Goal: Transaction & Acquisition: Purchase product/service

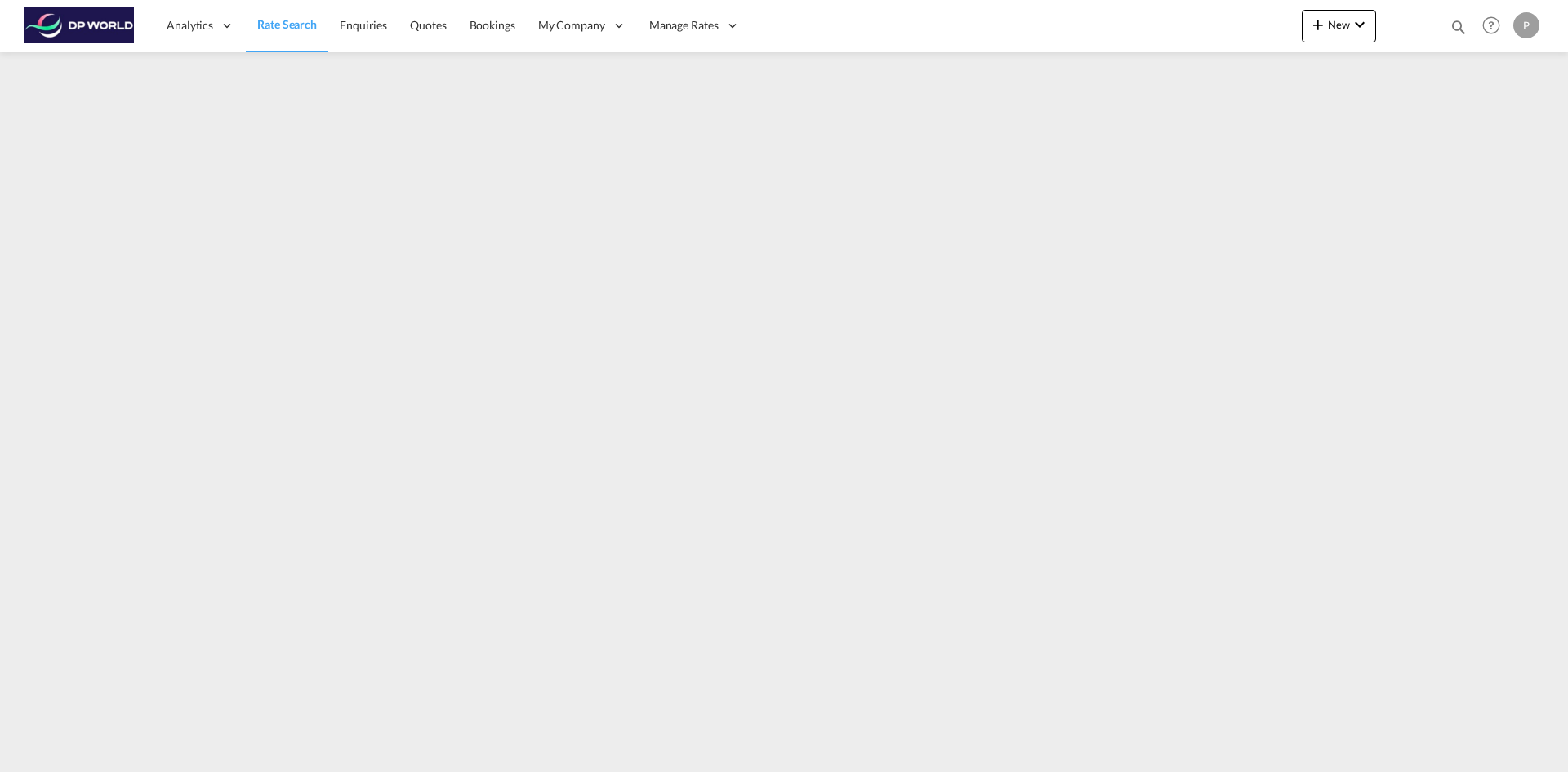
click at [273, 27] on span "Rate Search" at bounding box center [287, 24] width 60 height 14
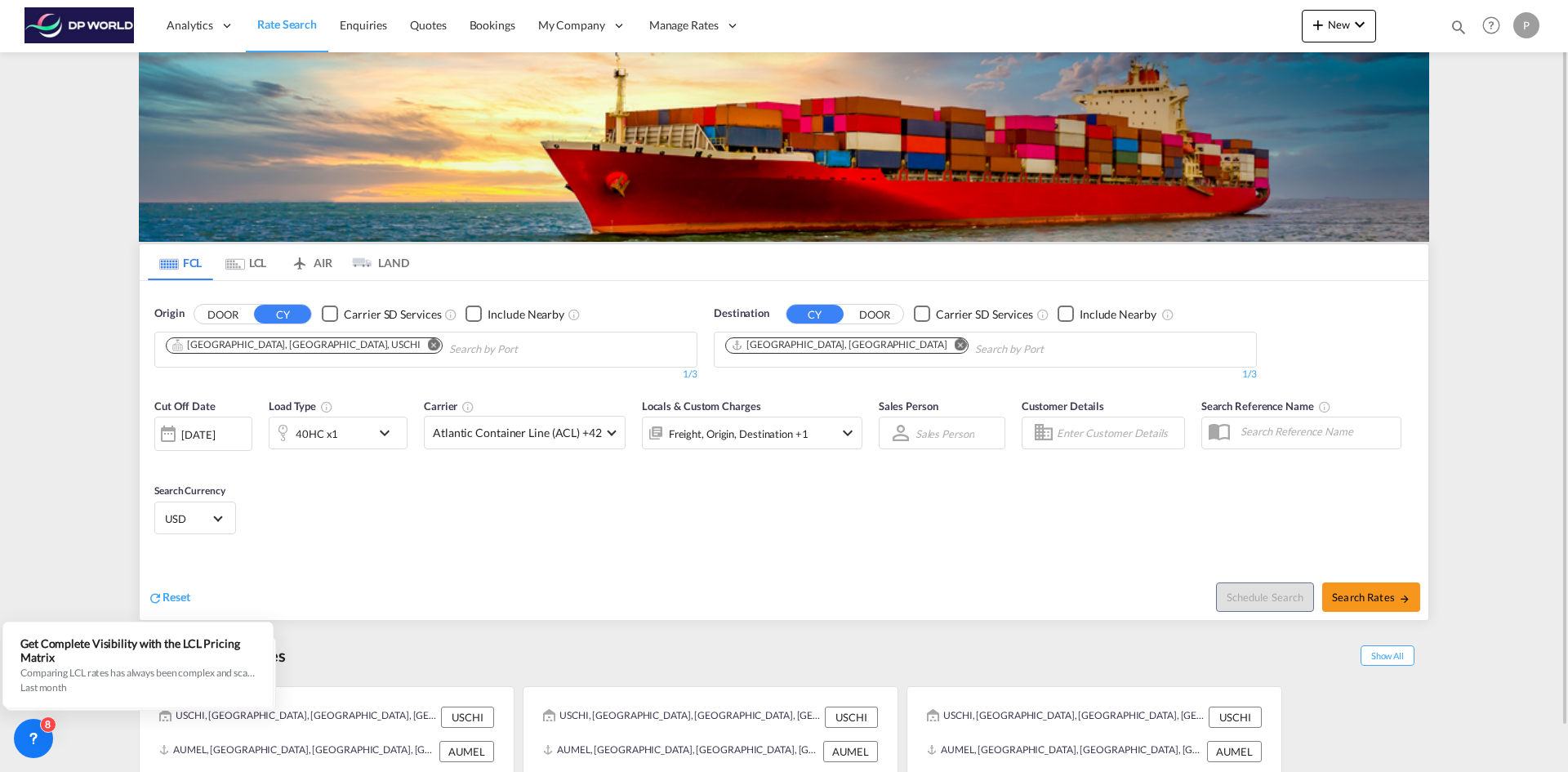
click at [428, 343] on md-icon "Remove" at bounding box center [434, 344] width 13 height 13
click at [278, 347] on input "Chips input." at bounding box center [243, 349] width 155 height 26
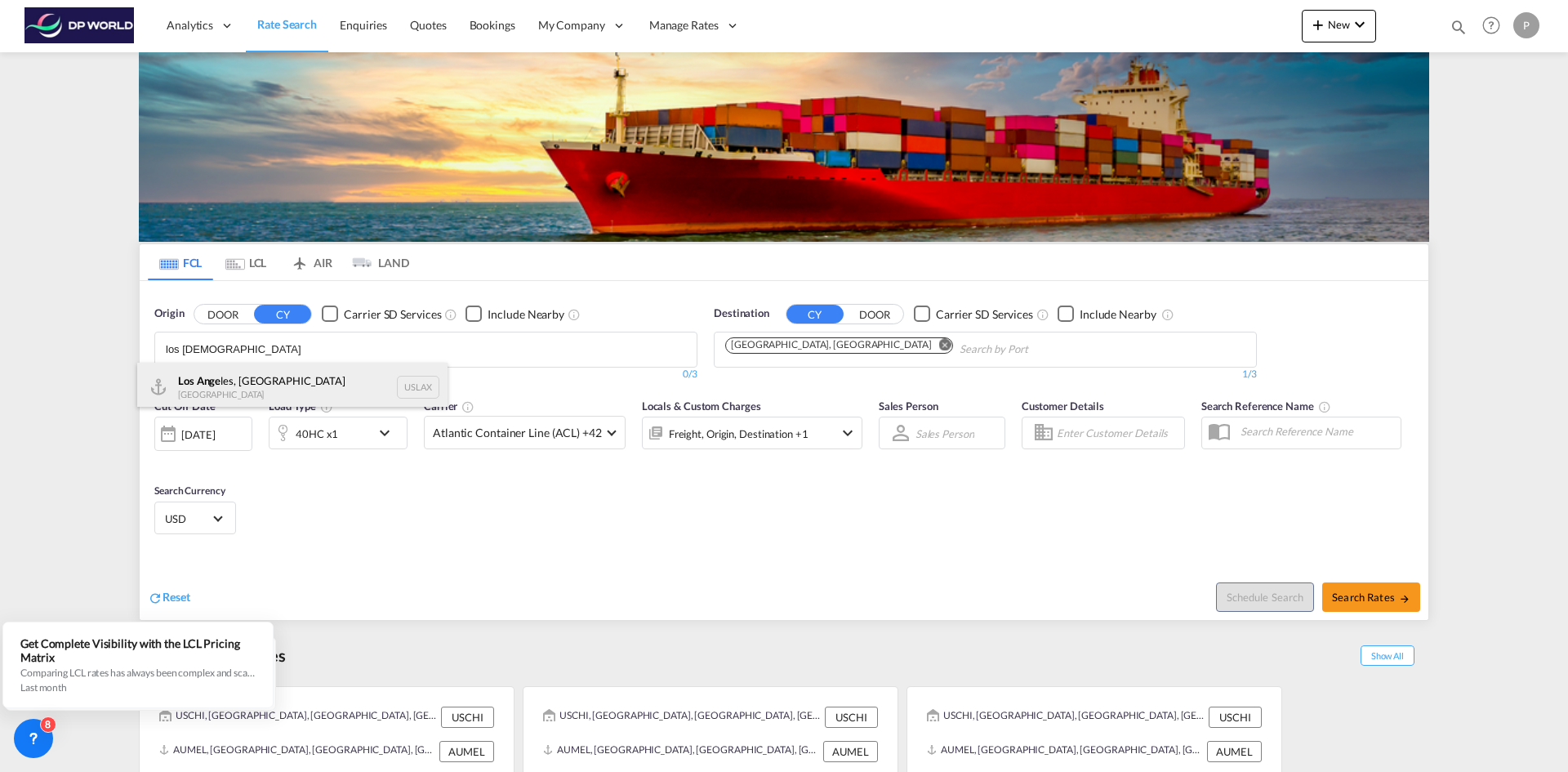
type input "los [DEMOGRAPHIC_DATA]"
click at [225, 384] on div "Los Ange les, CA United States USLAX" at bounding box center [292, 387] width 311 height 49
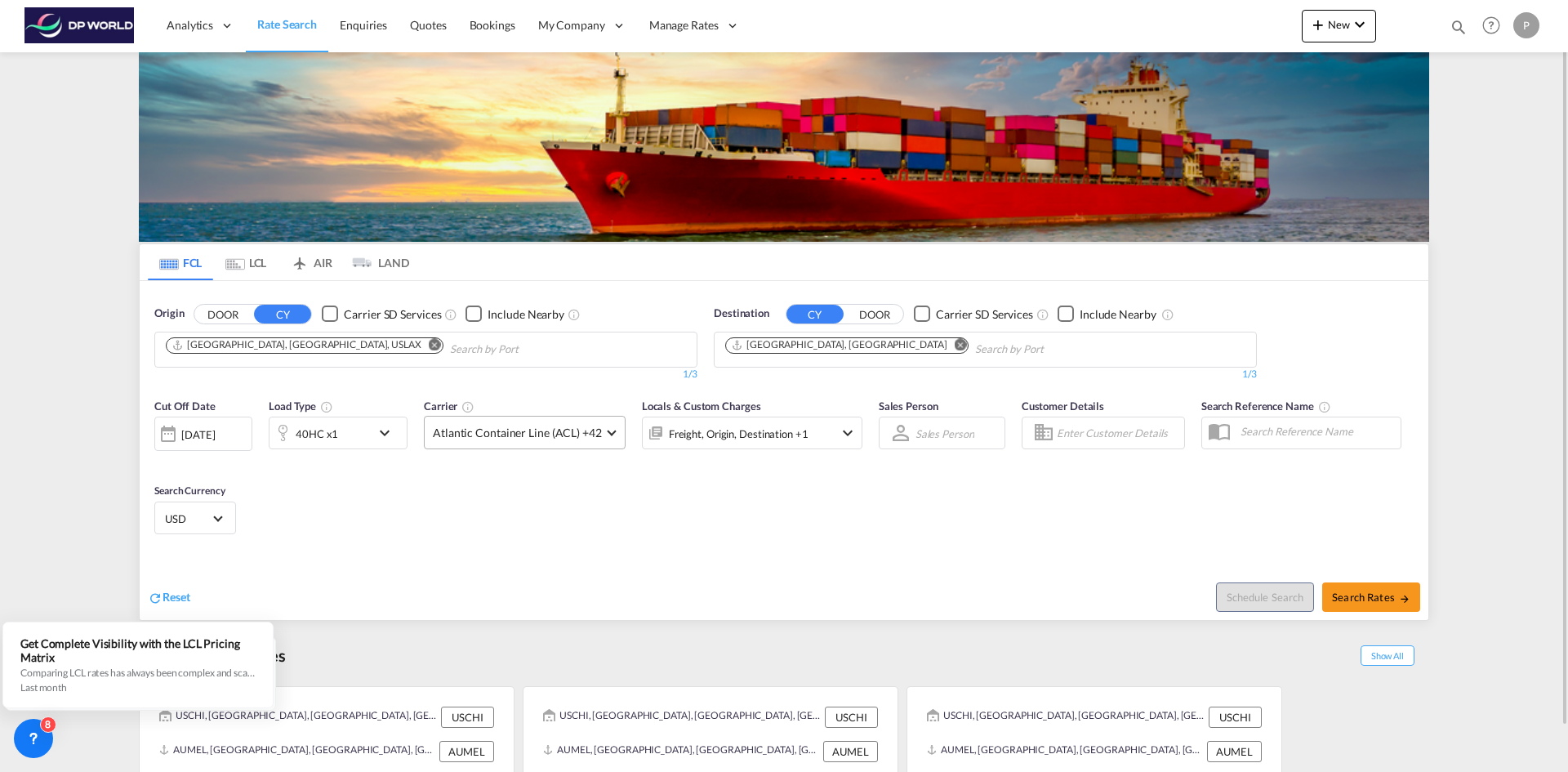
click at [609, 436] on md-select-value "Atlantic Container Line (ACL) +42" at bounding box center [524, 432] width 200 height 32
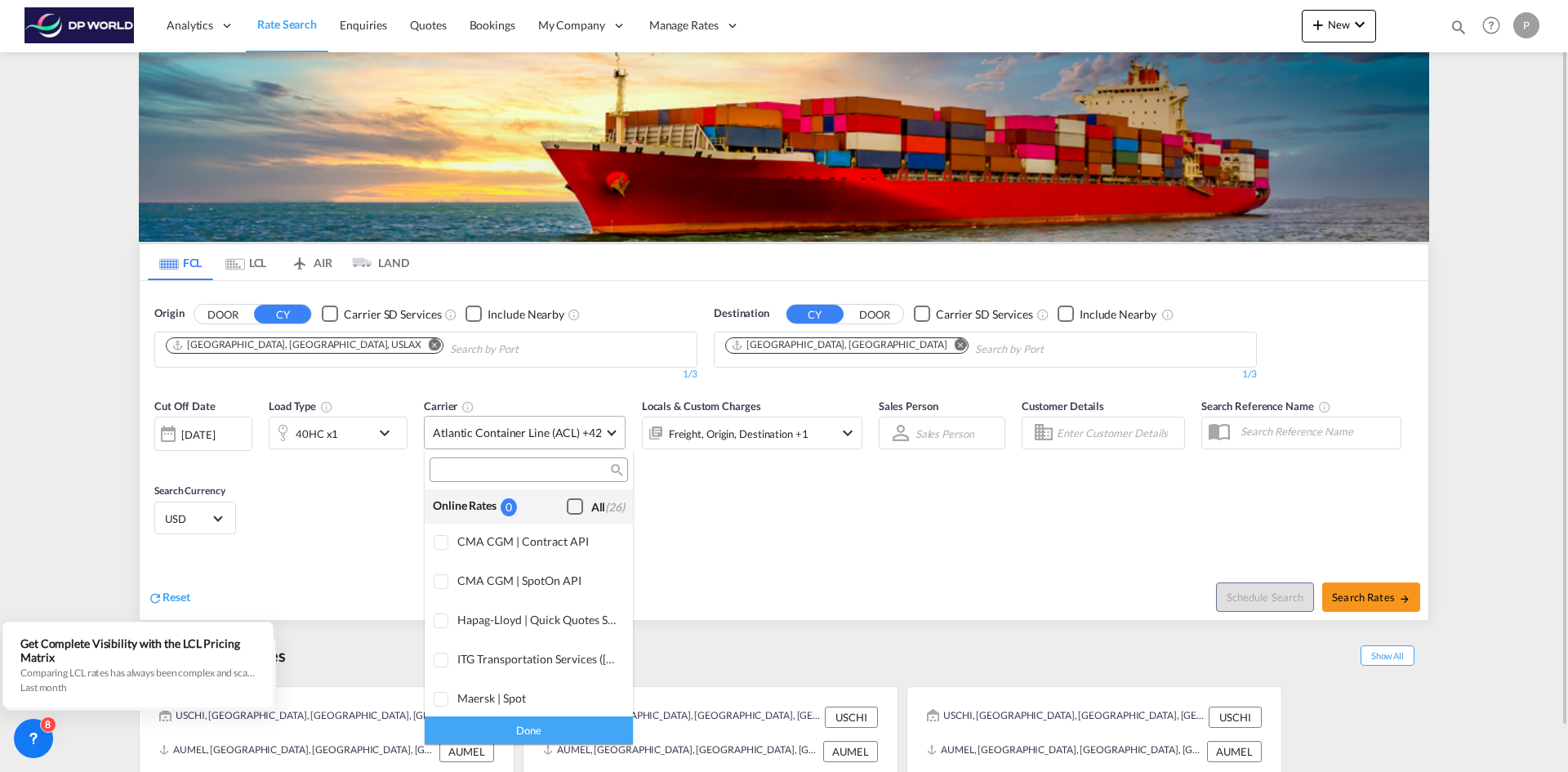
scroll to position [998, 0]
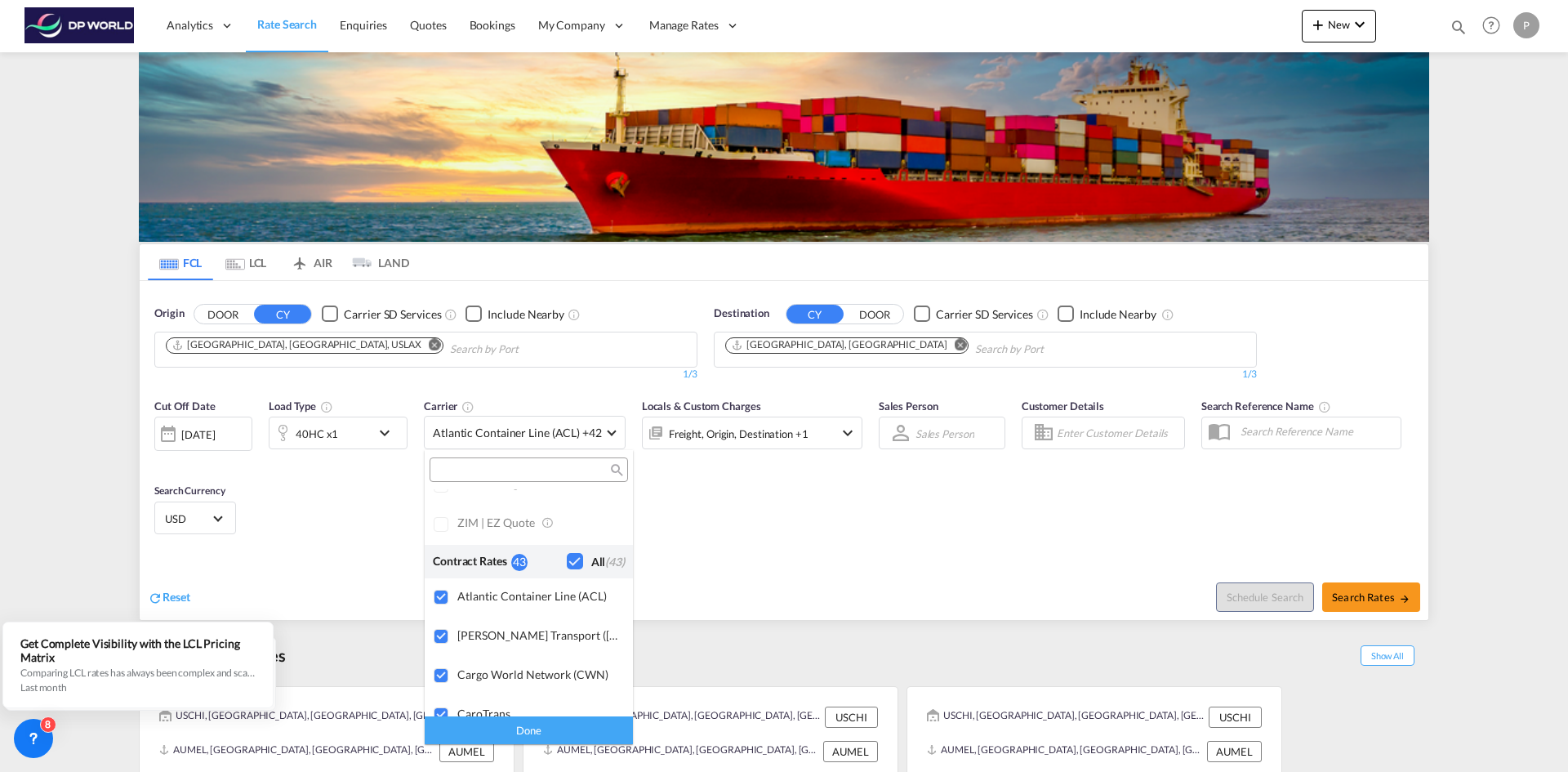
click at [567, 560] on div "Checkbox No Ink" at bounding box center [574, 561] width 16 height 16
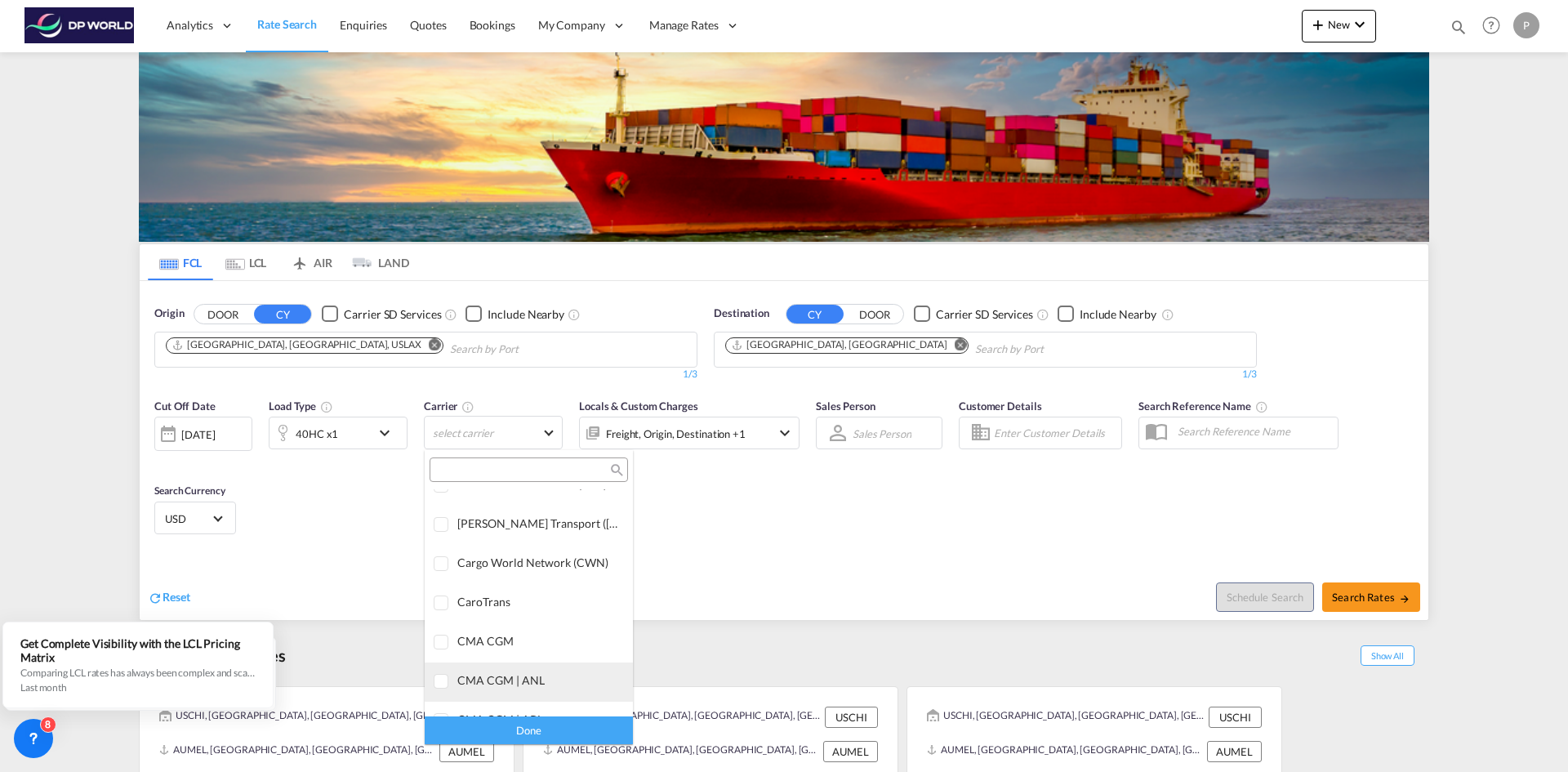
scroll to position [1161, 0]
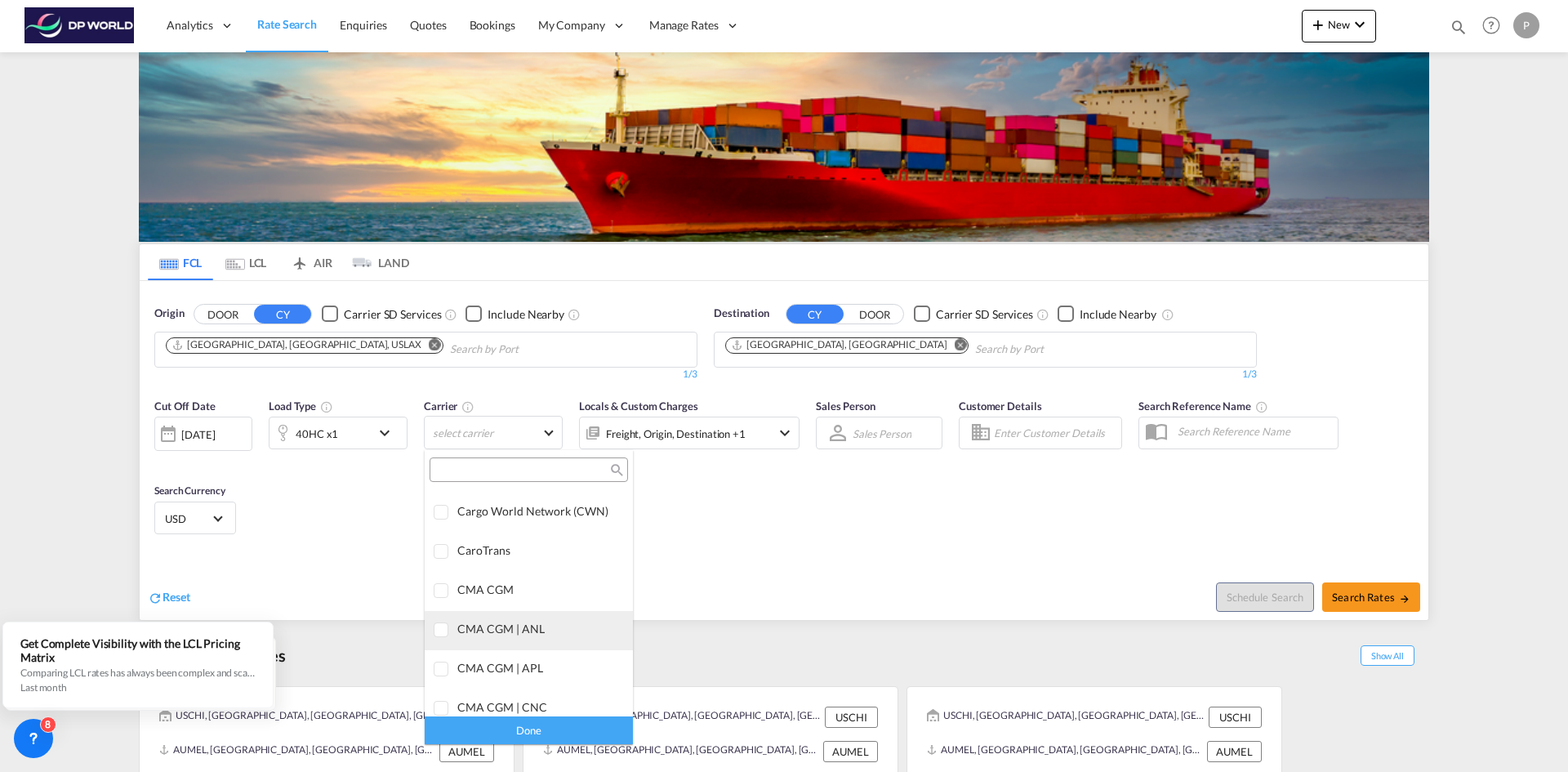
click at [435, 629] on div at bounding box center [442, 630] width 16 height 16
click at [442, 588] on div at bounding box center [442, 591] width 16 height 16
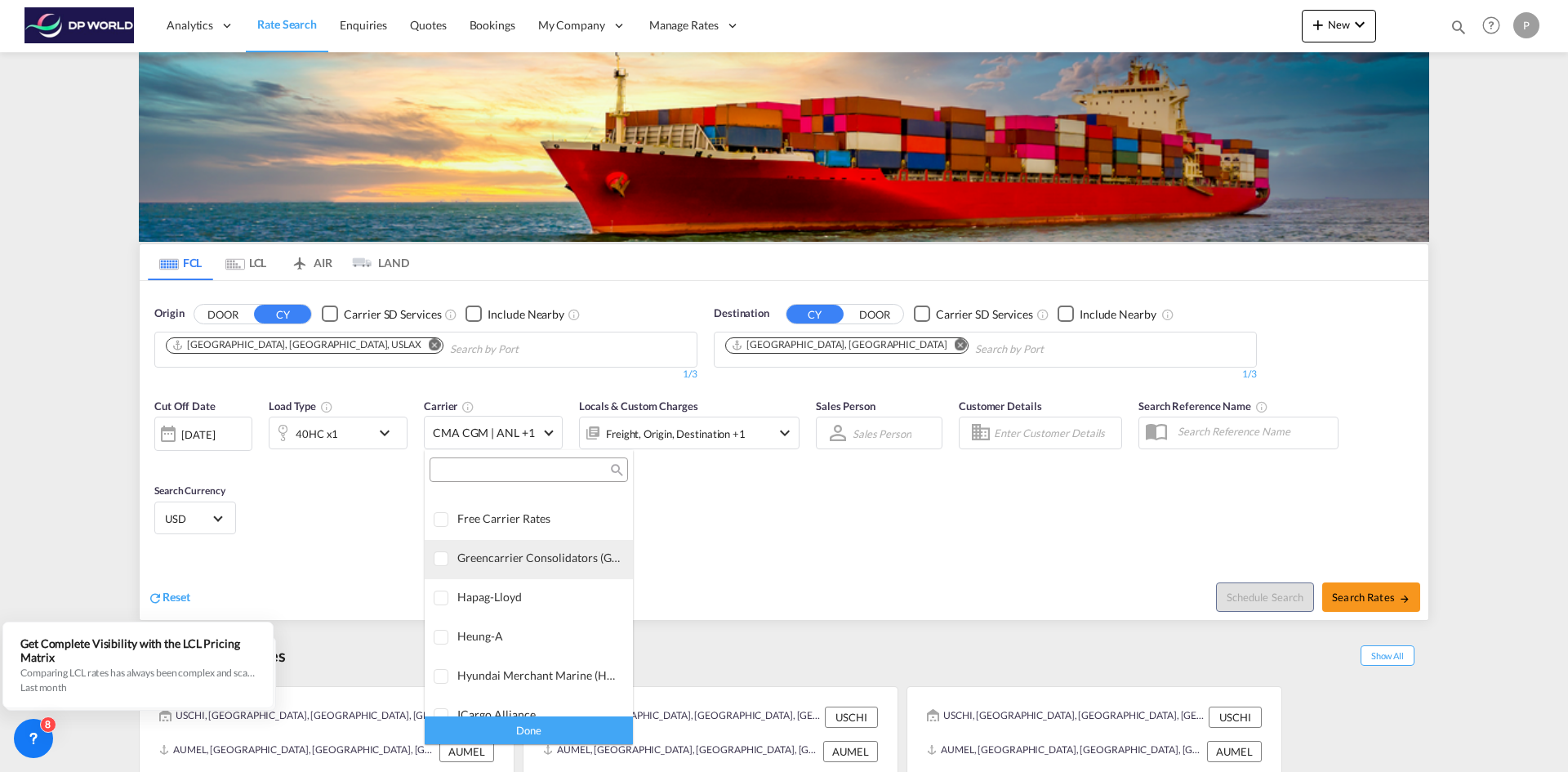
scroll to position [1733, 0]
click at [714, 557] on md-backdrop at bounding box center [784, 386] width 1568 height 772
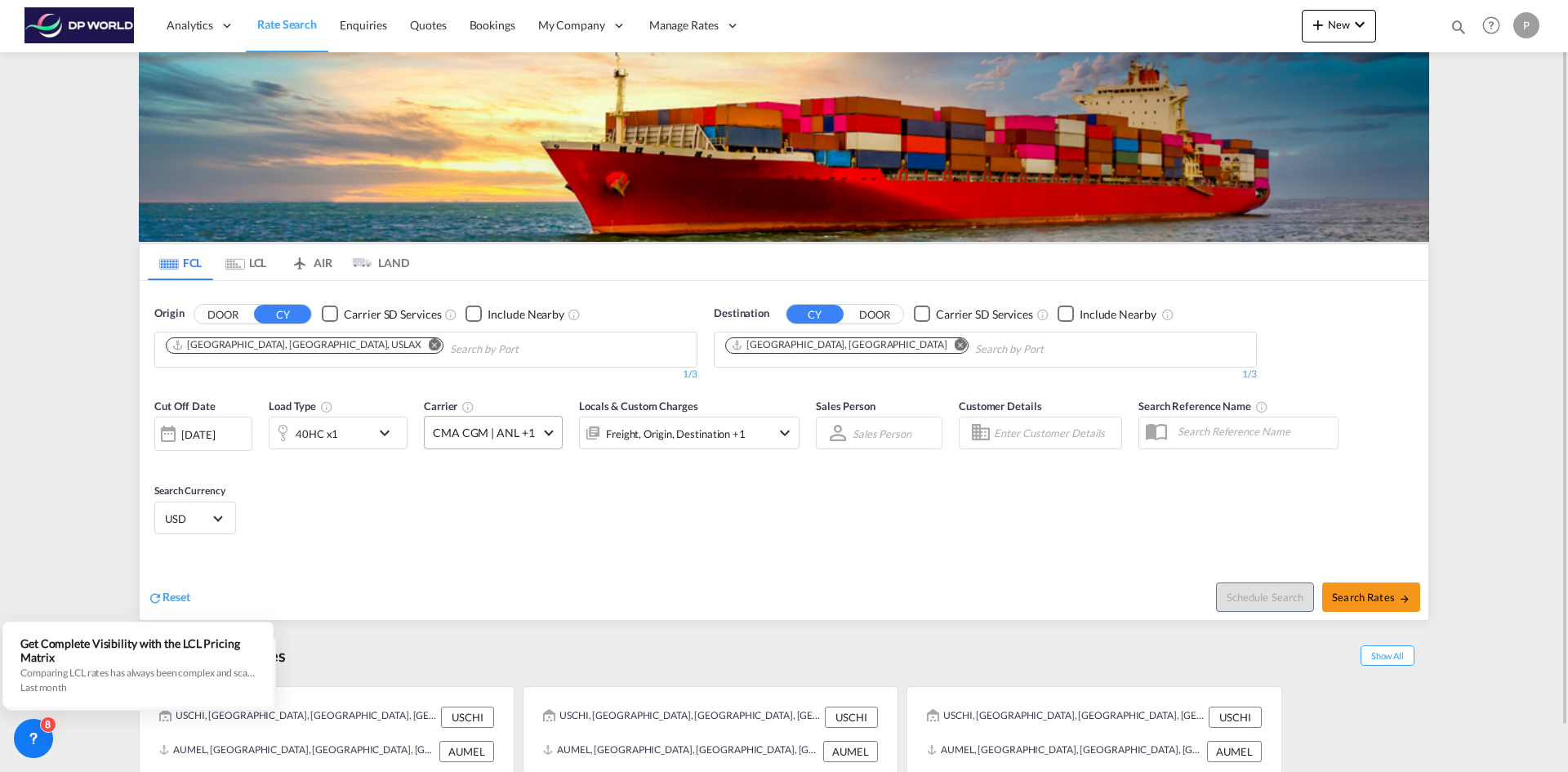
click at [551, 435] on md-select-value "CMA CGM | ANL +1" at bounding box center [493, 432] width 137 height 32
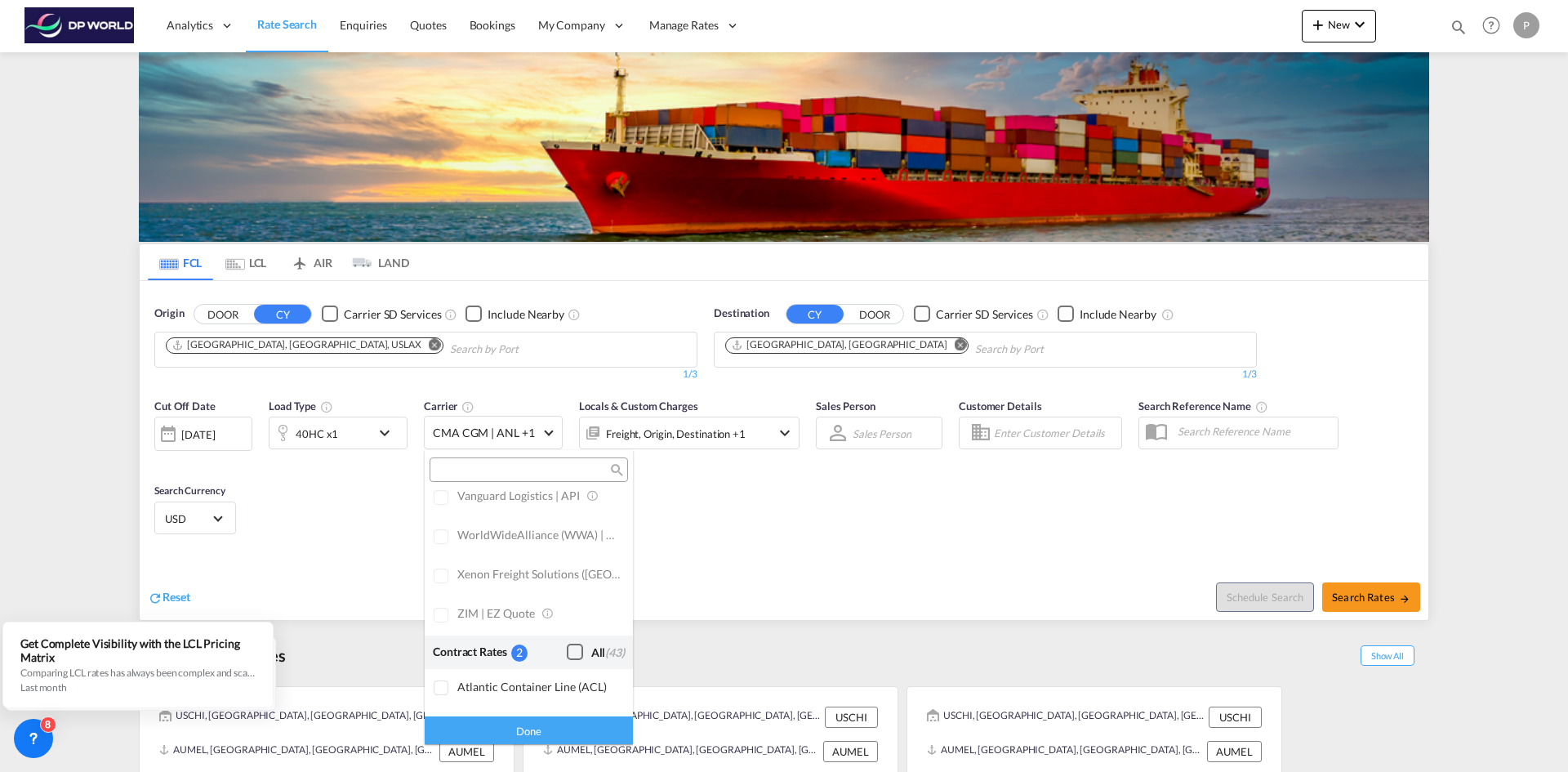
scroll to position [910, 0]
click at [1366, 596] on md-backdrop at bounding box center [784, 386] width 1568 height 772
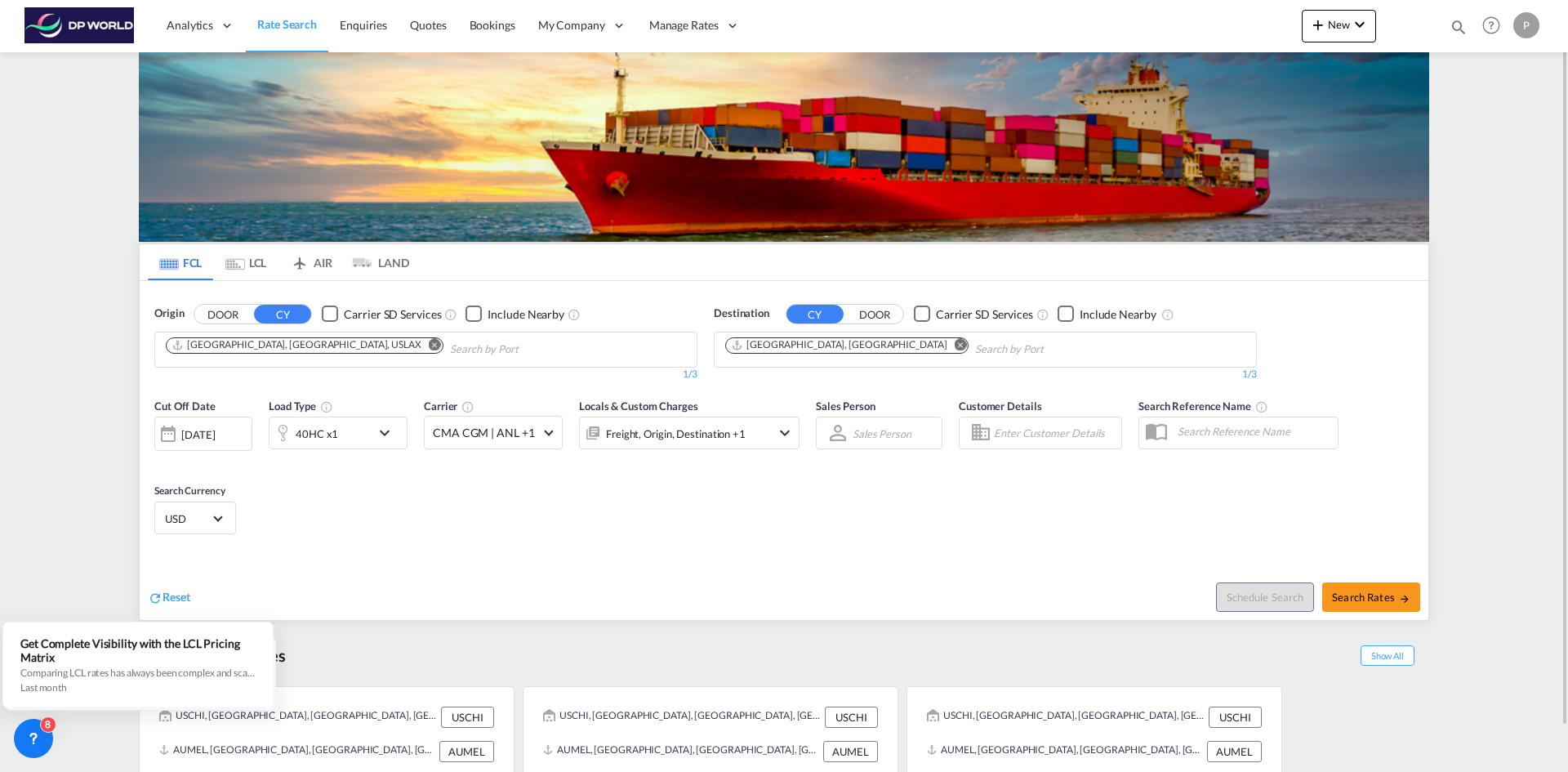
click at [214, 436] on div "[DATE]" at bounding box center [198, 434] width 34 height 14
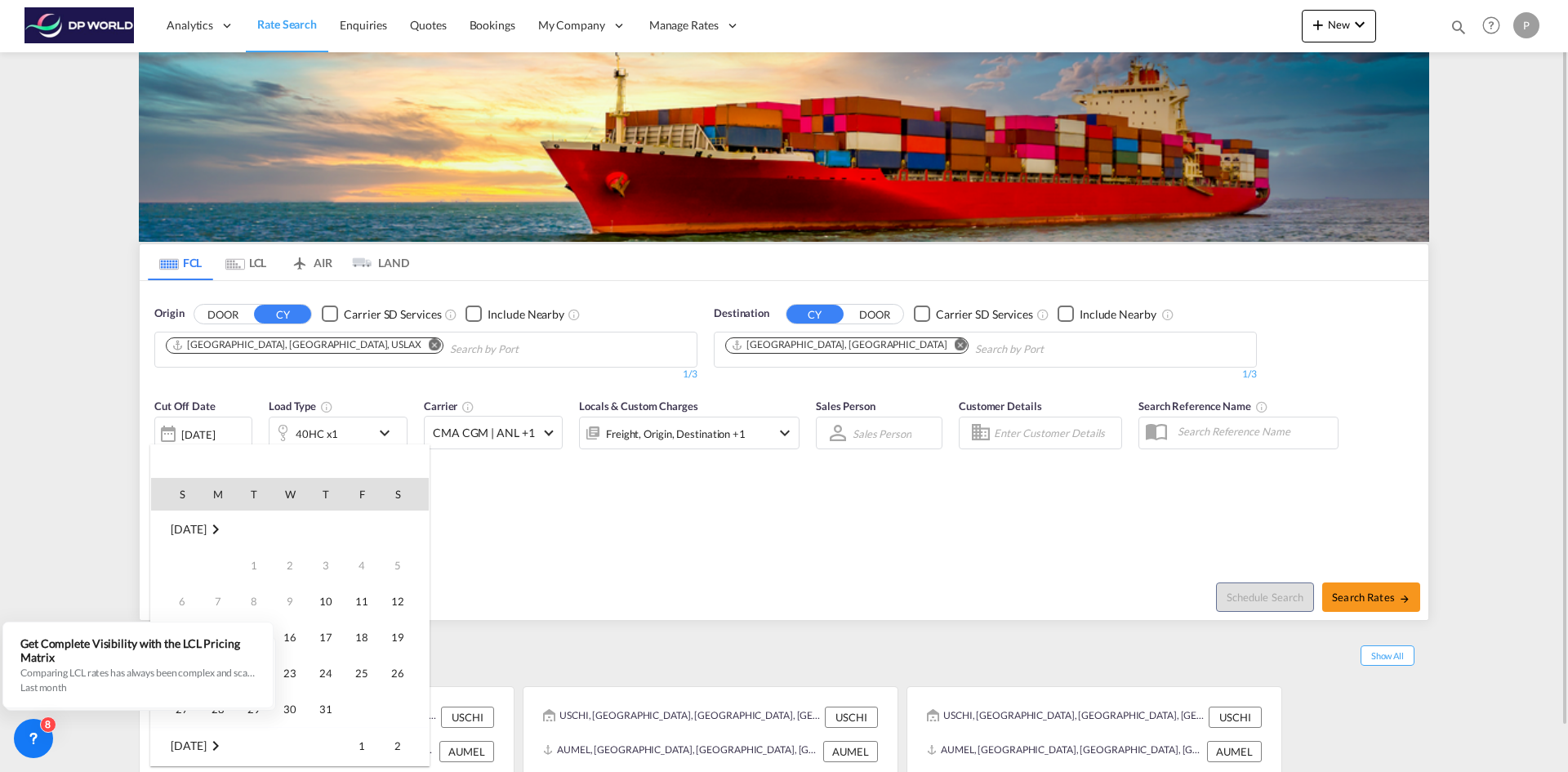
scroll to position [650, 0]
click at [286, 597] on span "15" at bounding box center [290, 601] width 33 height 33
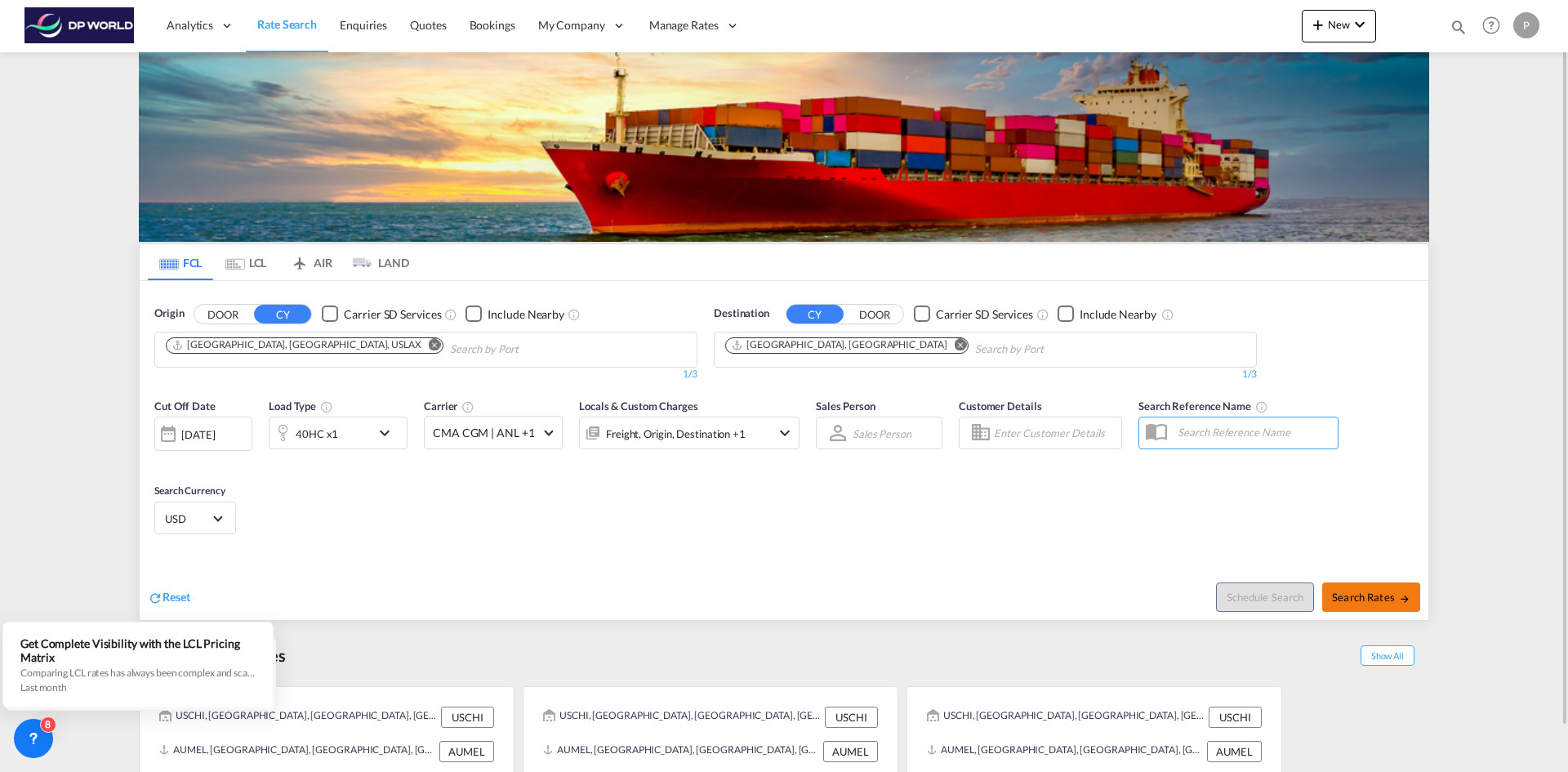
click at [1369, 594] on span "Search Rates" at bounding box center [1370, 596] width 79 height 13
type input "USLAX to AUMEL / [DATE]"
